Goal: Submit feedback/report problem

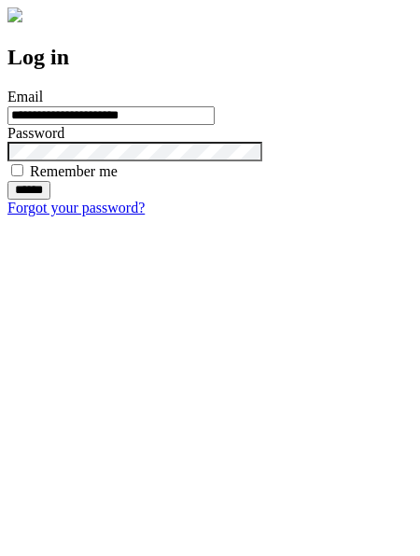
type input "**********"
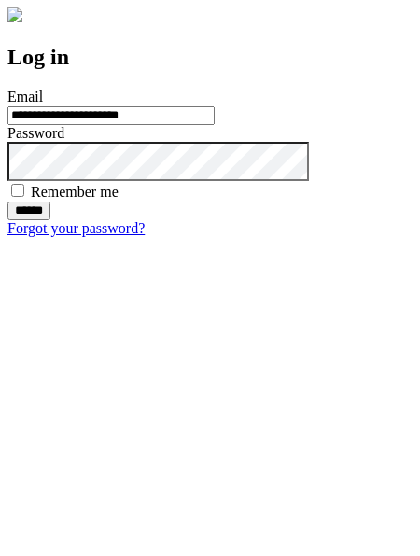
click at [50, 220] on input "******" at bounding box center [28, 211] width 43 height 19
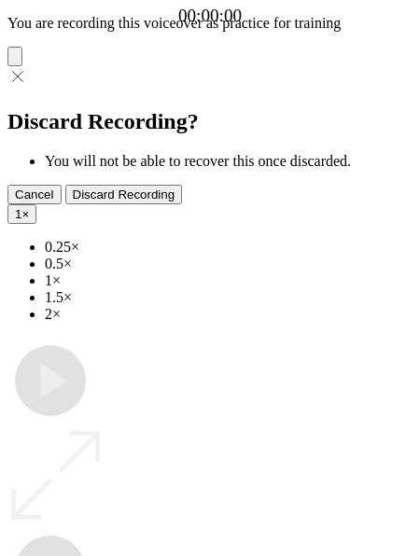
type input "**********"
